Goal: Browse casually

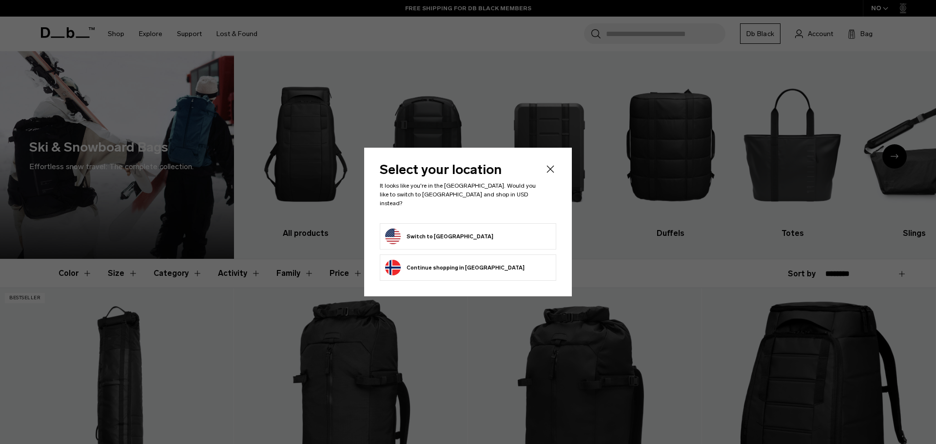
click at [553, 175] on icon "Close" at bounding box center [551, 169] width 12 height 12
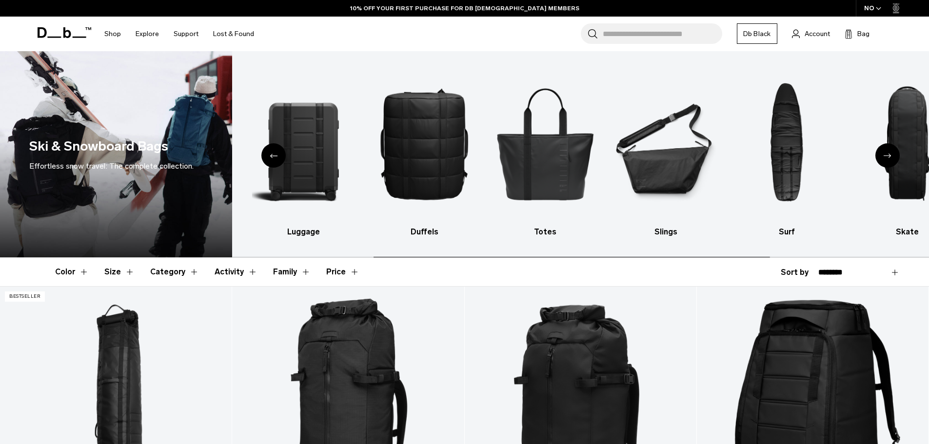
click at [333, 32] on div "Search for Bags, Luggage... Search Close Trending Products All Products Hugger …" at bounding box center [578, 34] width 634 height 35
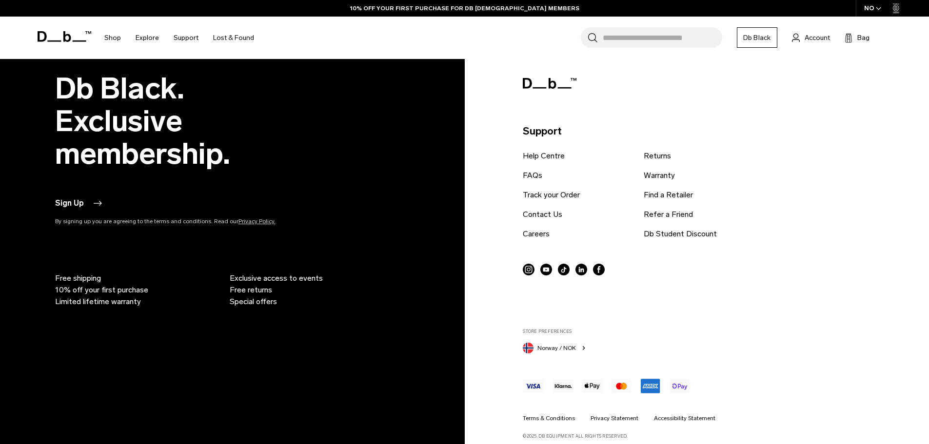
scroll to position [3837, 0]
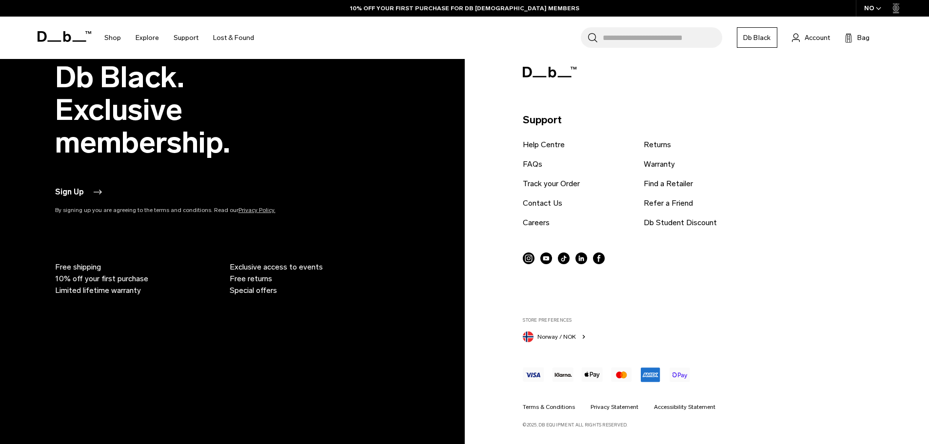
click at [582, 339] on icon "button" at bounding box center [584, 337] width 8 height 8
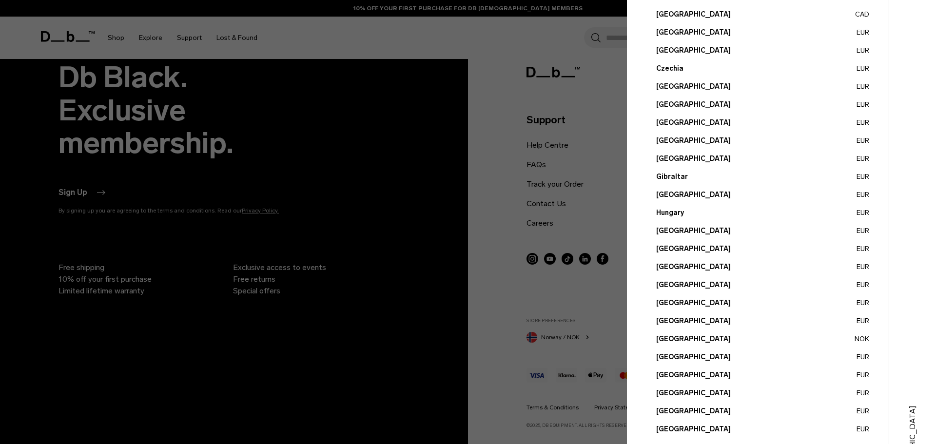
scroll to position [275, 0]
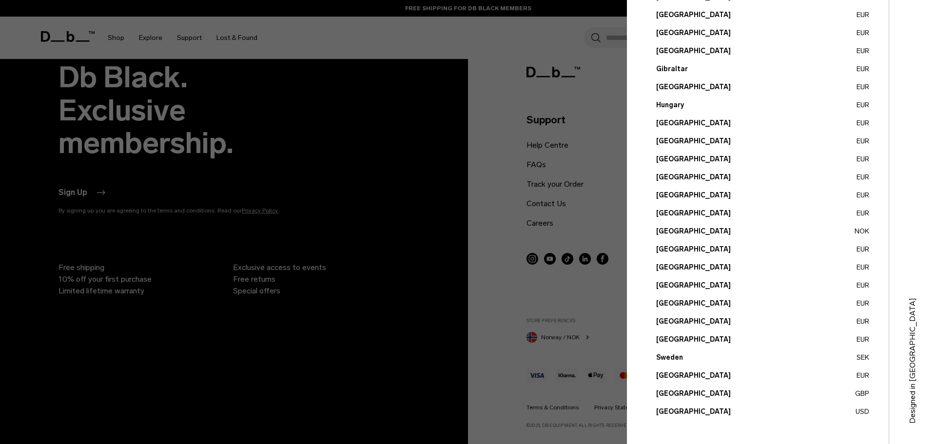
click at [699, 412] on button "[GEOGRAPHIC_DATA] USD" at bounding box center [762, 412] width 213 height 10
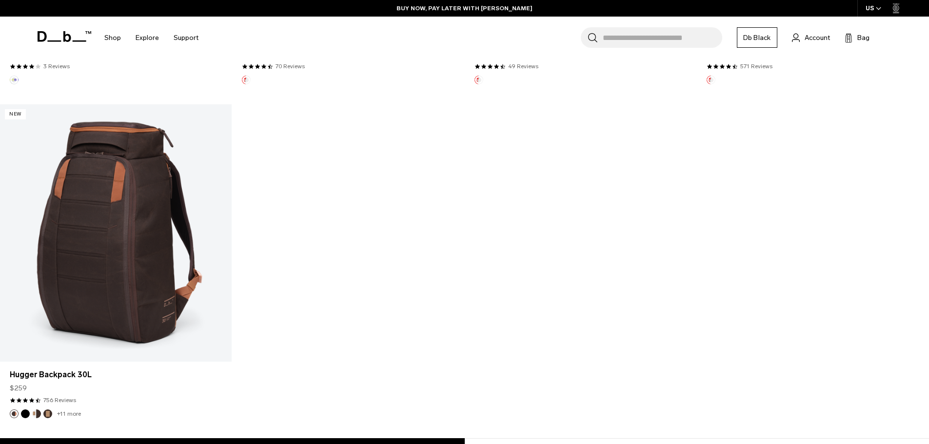
scroll to position [827, 0]
